Goal: Information Seeking & Learning: Find specific fact

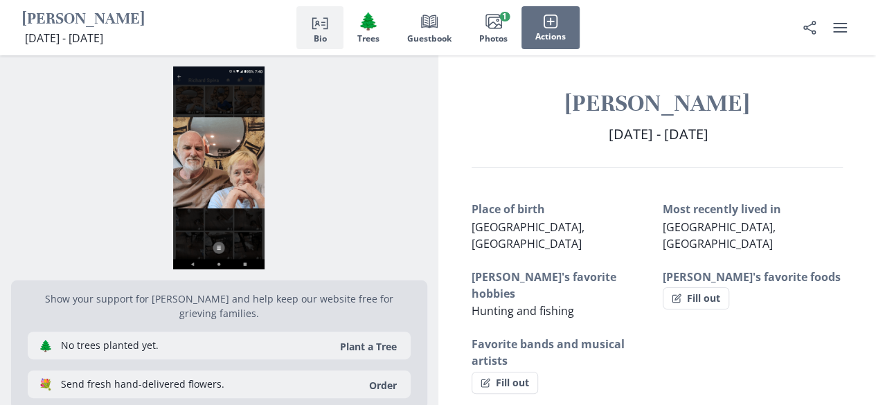
drag, startPoint x: 550, startPoint y: 101, endPoint x: 783, endPoint y: 135, distance: 235.7
click at [783, 135] on div "[PERSON_NAME] [DATE] - [DATE] [DATE] - [DATE]" at bounding box center [657, 128] width 438 height 79
copy div "[PERSON_NAME] [DATE] - [DATE] [DATE] - [DATE]"
